Goal: Navigation & Orientation: Find specific page/section

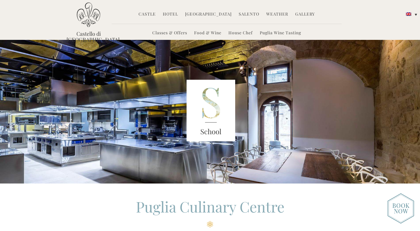
click at [151, 15] on link "Castle" at bounding box center [146, 14] width 17 height 7
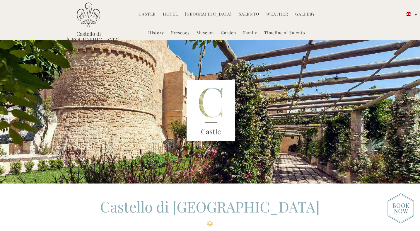
click at [173, 13] on link "Hotel" at bounding box center [170, 14] width 15 height 7
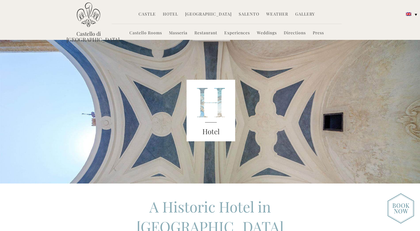
click at [272, 31] on link "Weddings" at bounding box center [267, 33] width 20 height 7
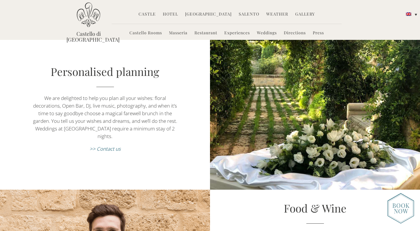
scroll to position [516, 0]
